Goal: Book appointment/travel/reservation

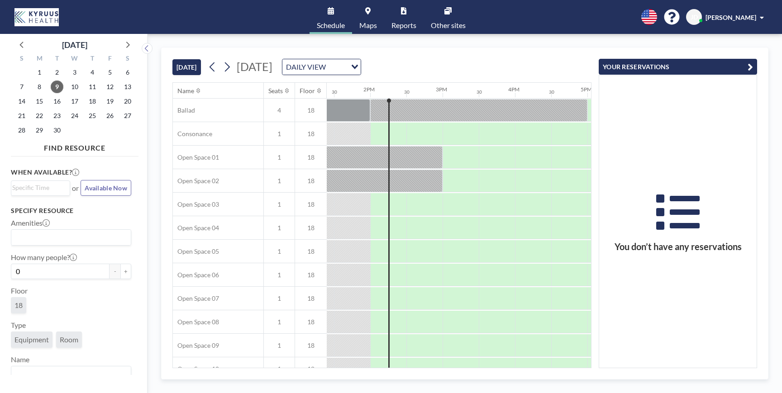
scroll to position [0, 978]
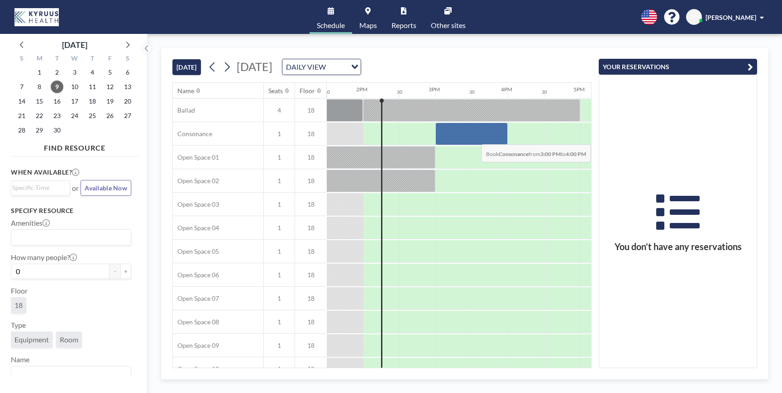
drag, startPoint x: 440, startPoint y: 133, endPoint x: 472, endPoint y: 138, distance: 31.6
click at [472, 138] on div at bounding box center [471, 134] width 72 height 23
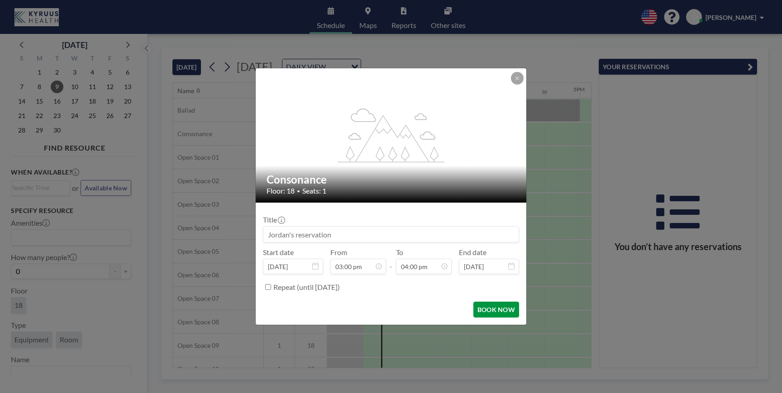
click at [488, 311] on button "BOOK NOW" at bounding box center [497, 310] width 46 height 16
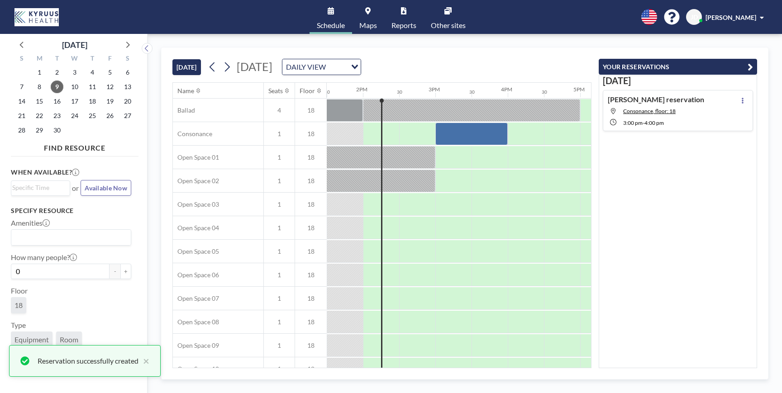
click at [455, 22] on span "Other sites" at bounding box center [448, 25] width 35 height 7
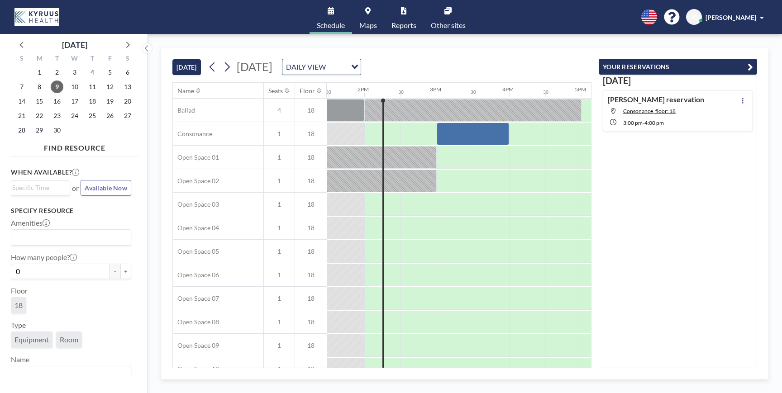
scroll to position [0, 978]
